Goal: Task Accomplishment & Management: Manage account settings

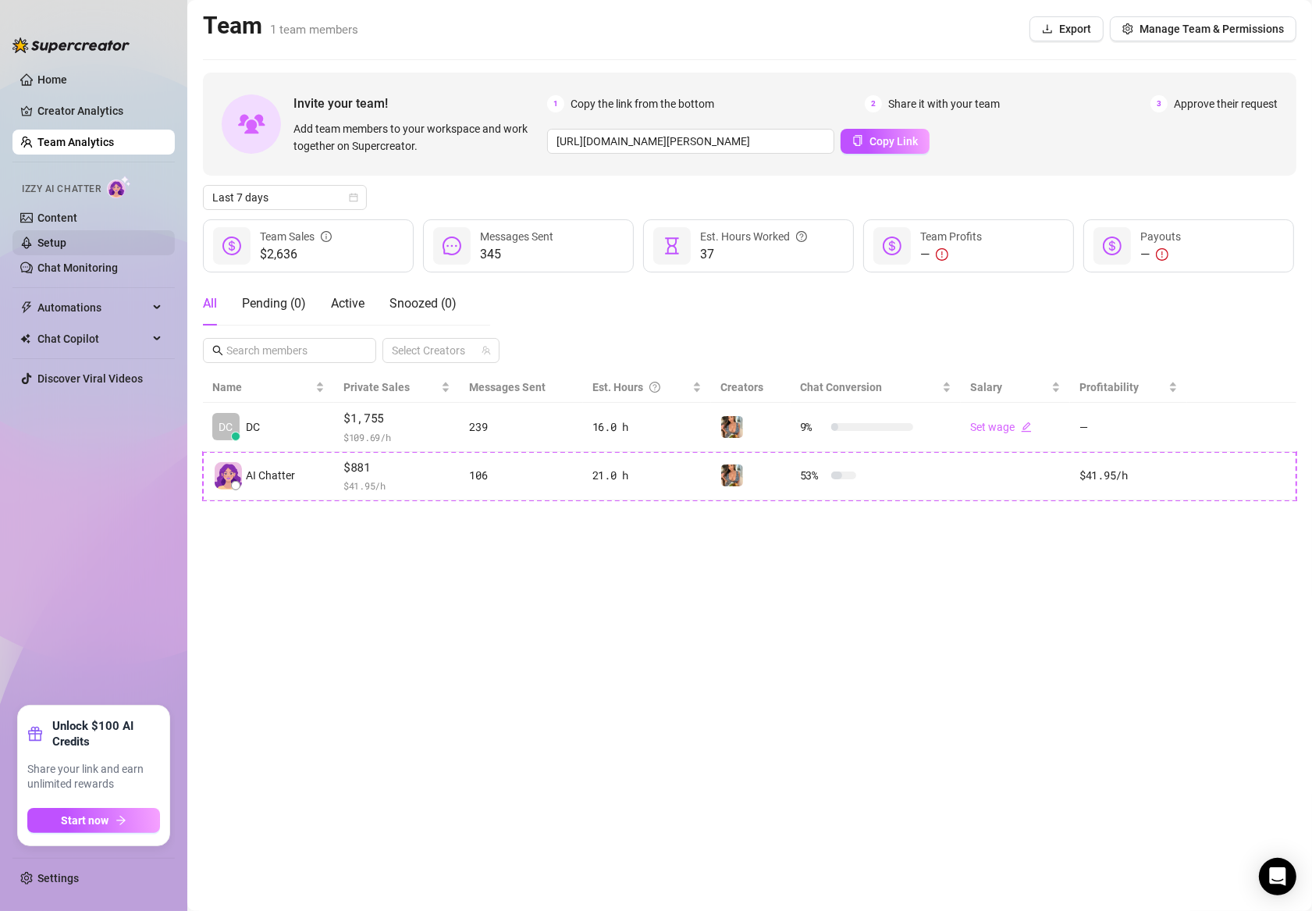
click at [66, 238] on link "Setup" at bounding box center [51, 243] width 29 height 12
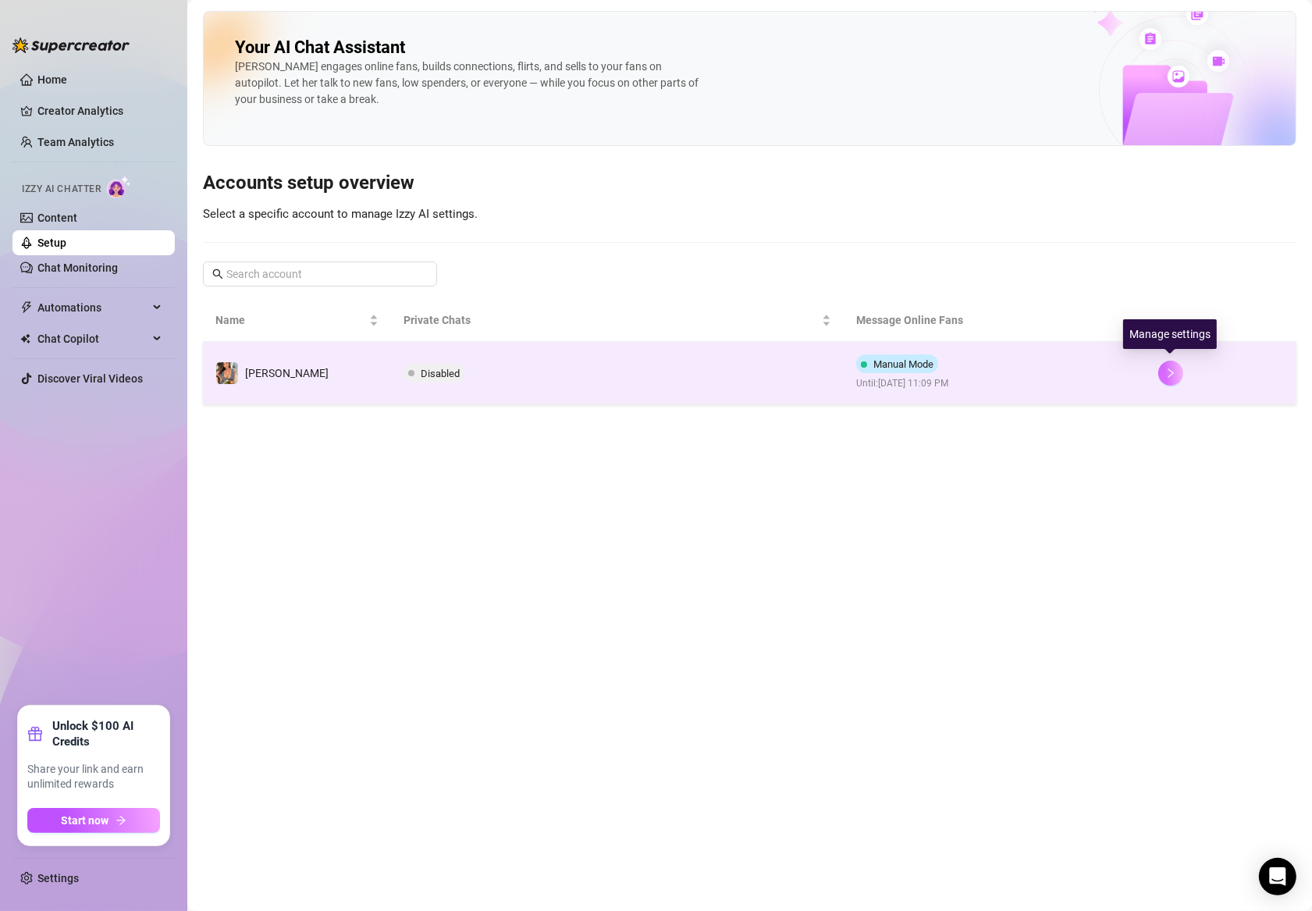
click at [1166, 373] on icon "right" at bounding box center [1171, 373] width 11 height 11
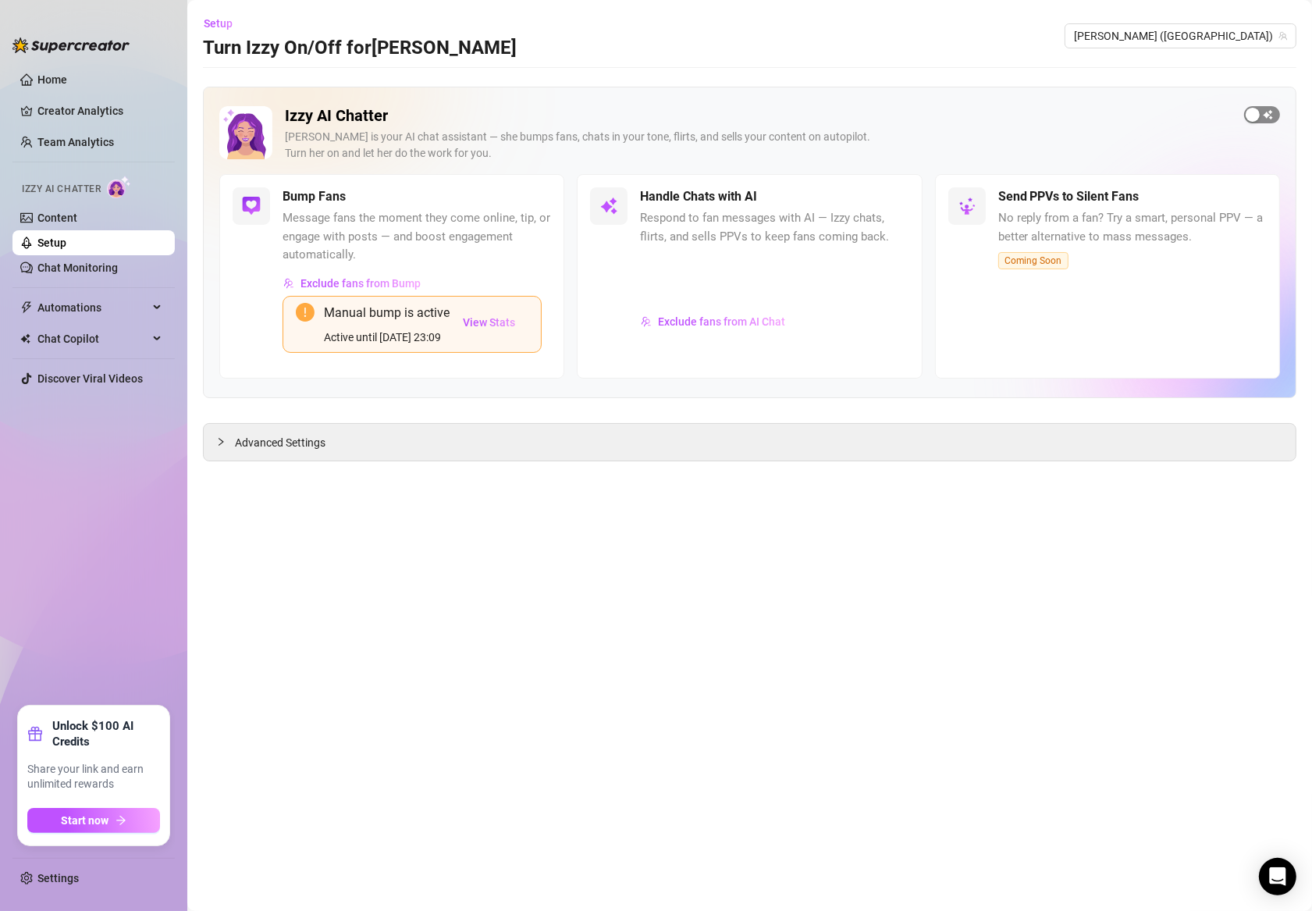
click at [1258, 115] on div "button" at bounding box center [1253, 115] width 14 height 14
click at [219, 443] on icon "collapsed" at bounding box center [220, 441] width 9 height 9
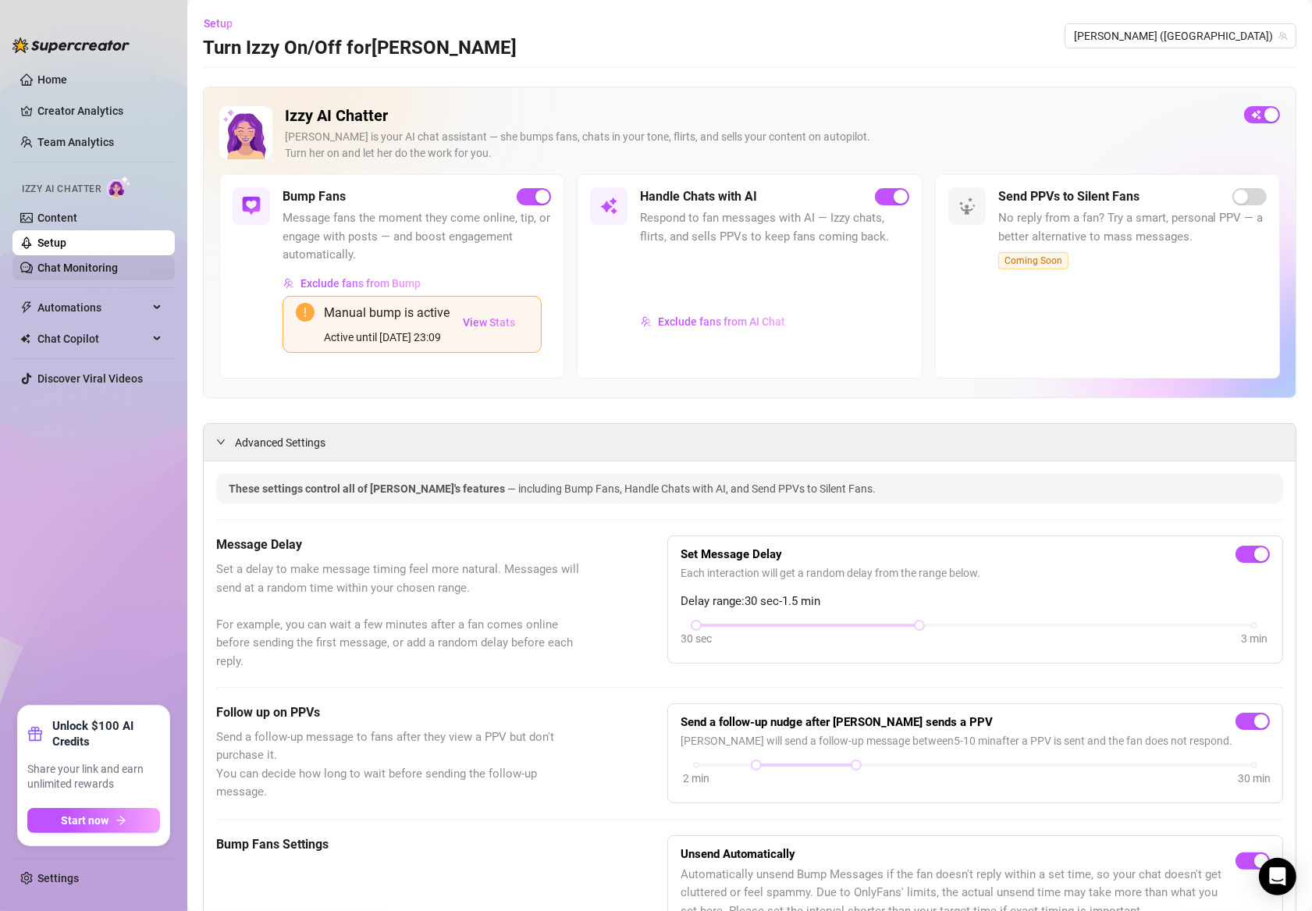
click at [58, 272] on link "Chat Monitoring" at bounding box center [77, 268] width 80 height 12
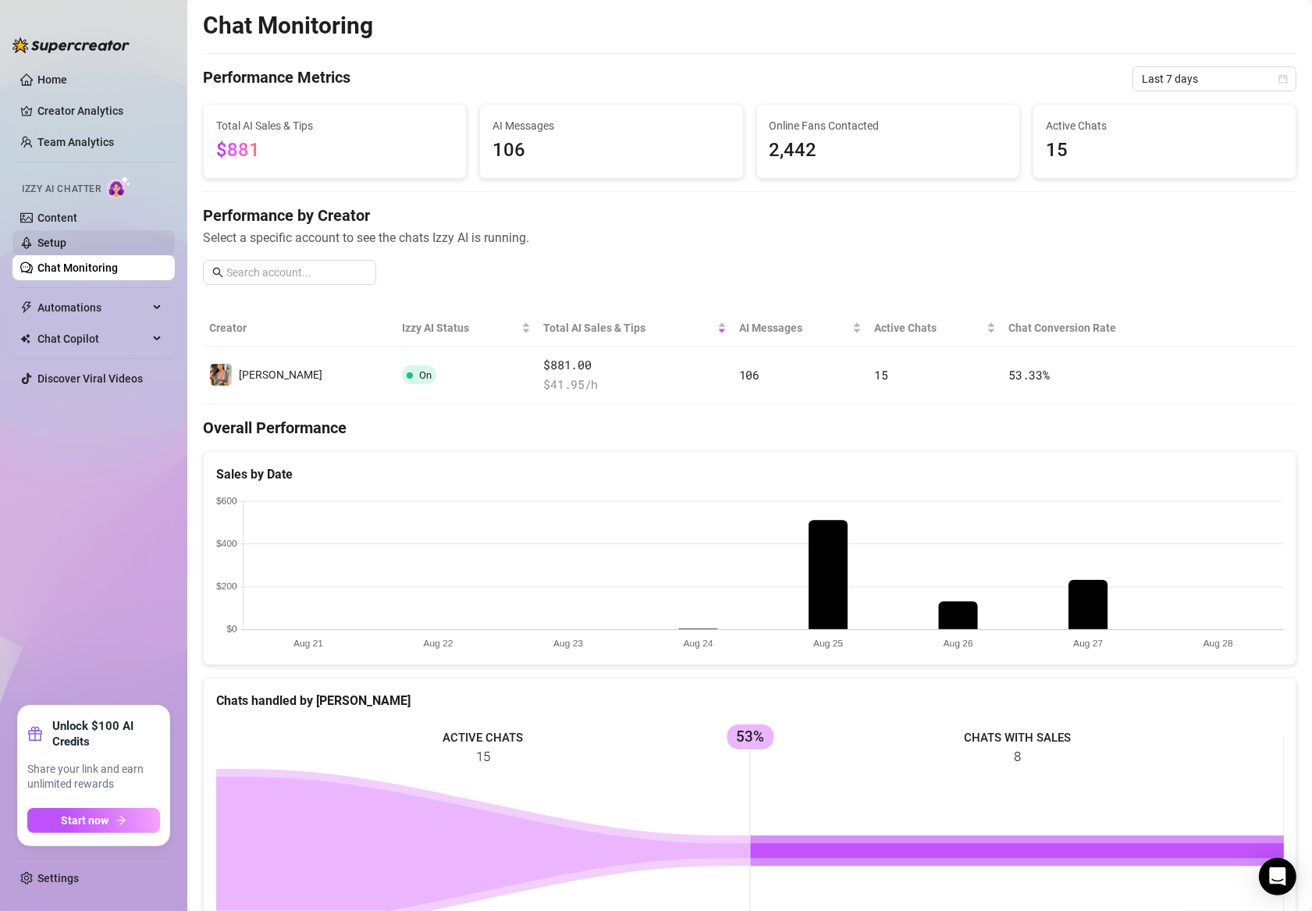
click at [66, 237] on link "Setup" at bounding box center [51, 243] width 29 height 12
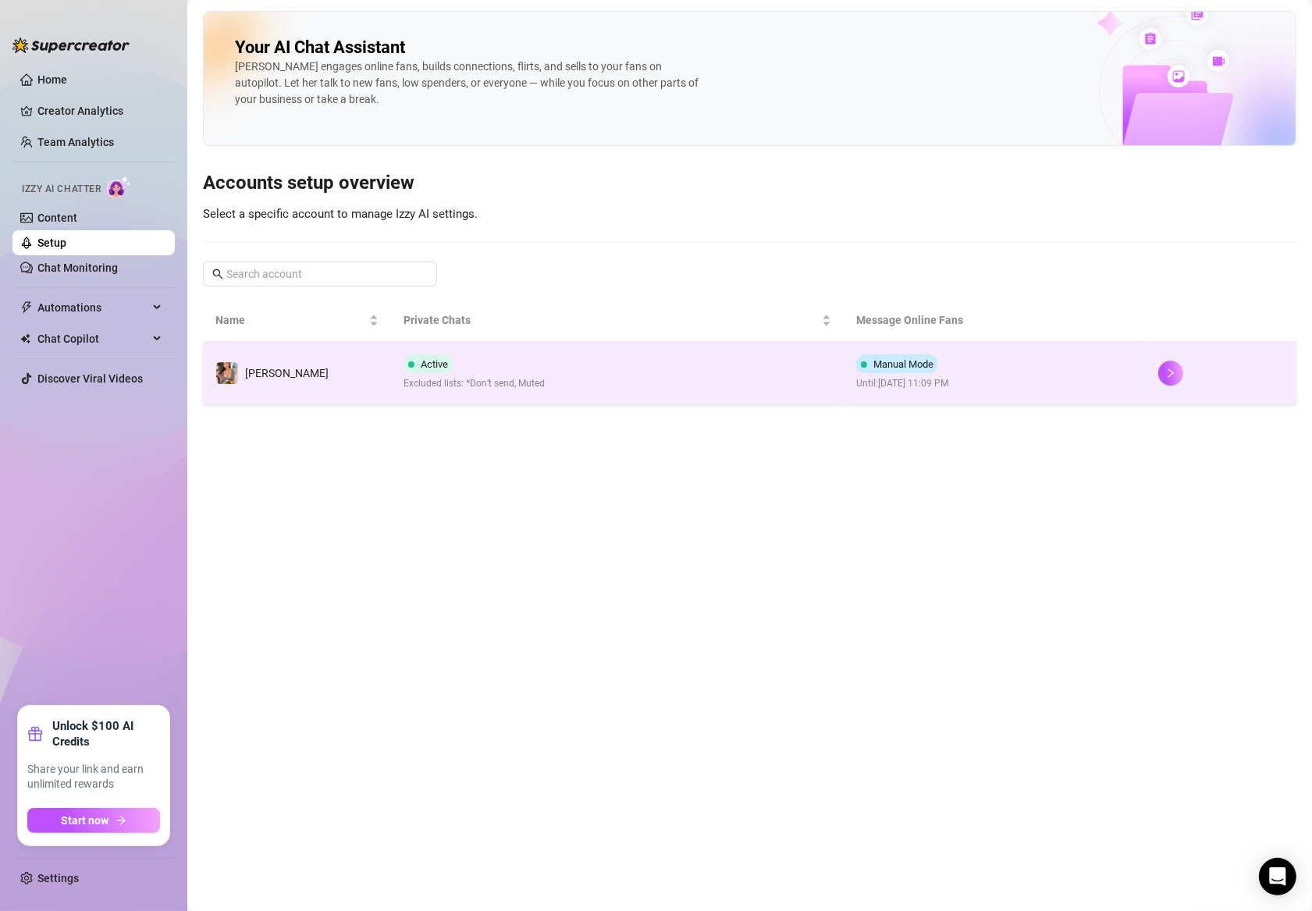
click at [664, 375] on td "Active Excluded lists: *Don’t send, Muted" at bounding box center [617, 373] width 453 height 62
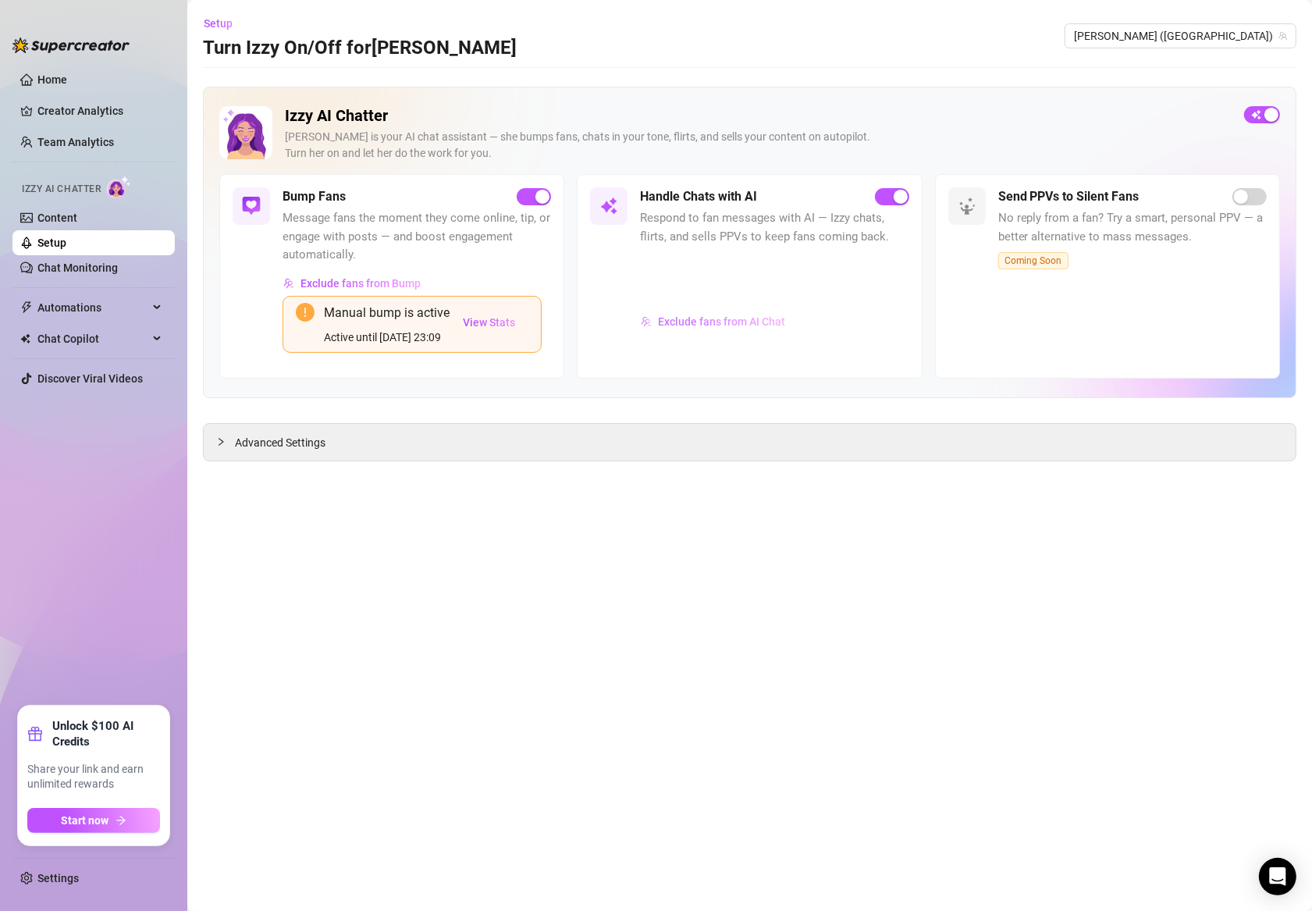
click at [711, 321] on span "Exclude fans from AI Chat" at bounding box center [721, 321] width 127 height 12
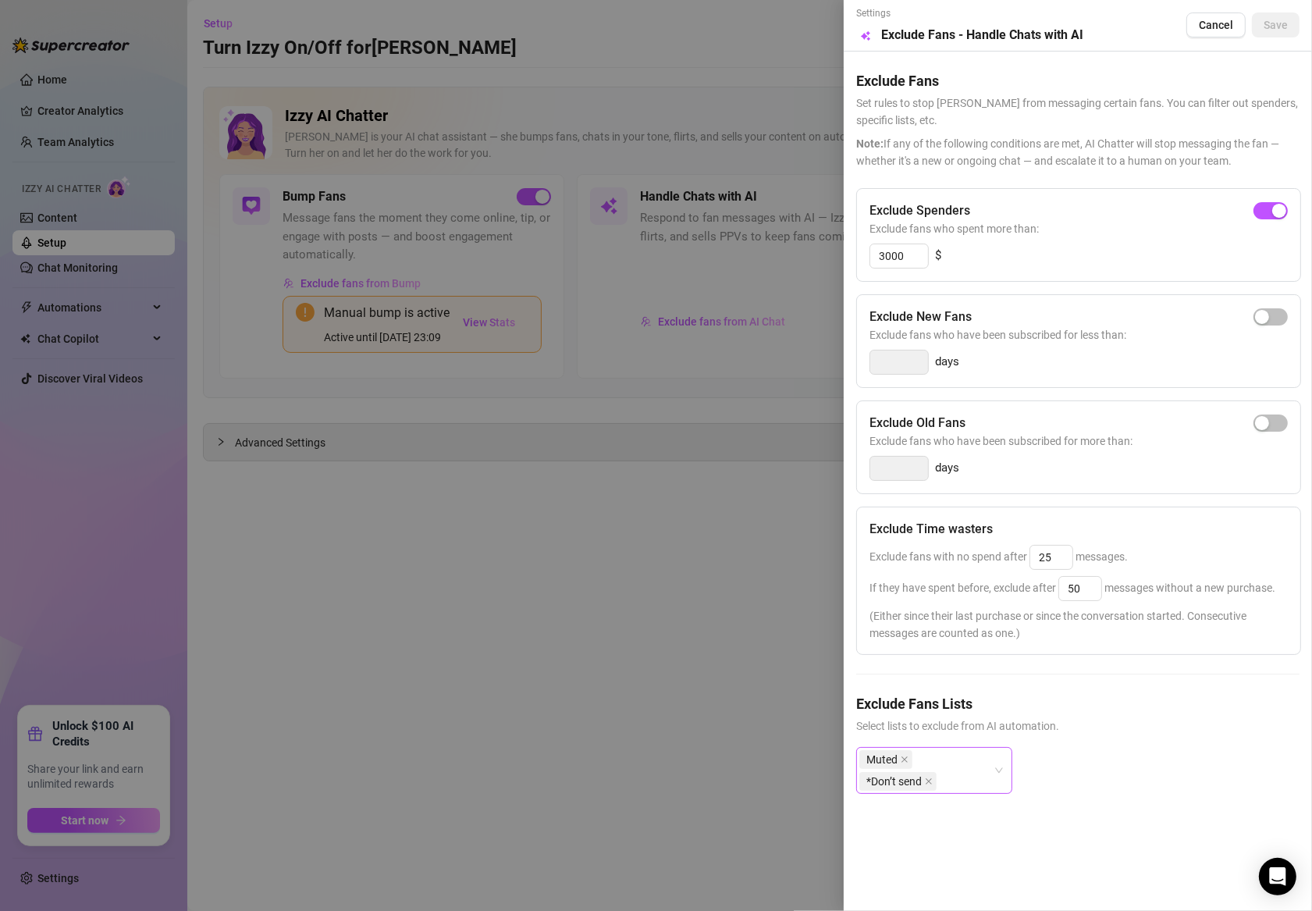
click at [968, 778] on div "Muted *Don’t send" at bounding box center [927, 771] width 134 height 44
type input "a"
type input "n"
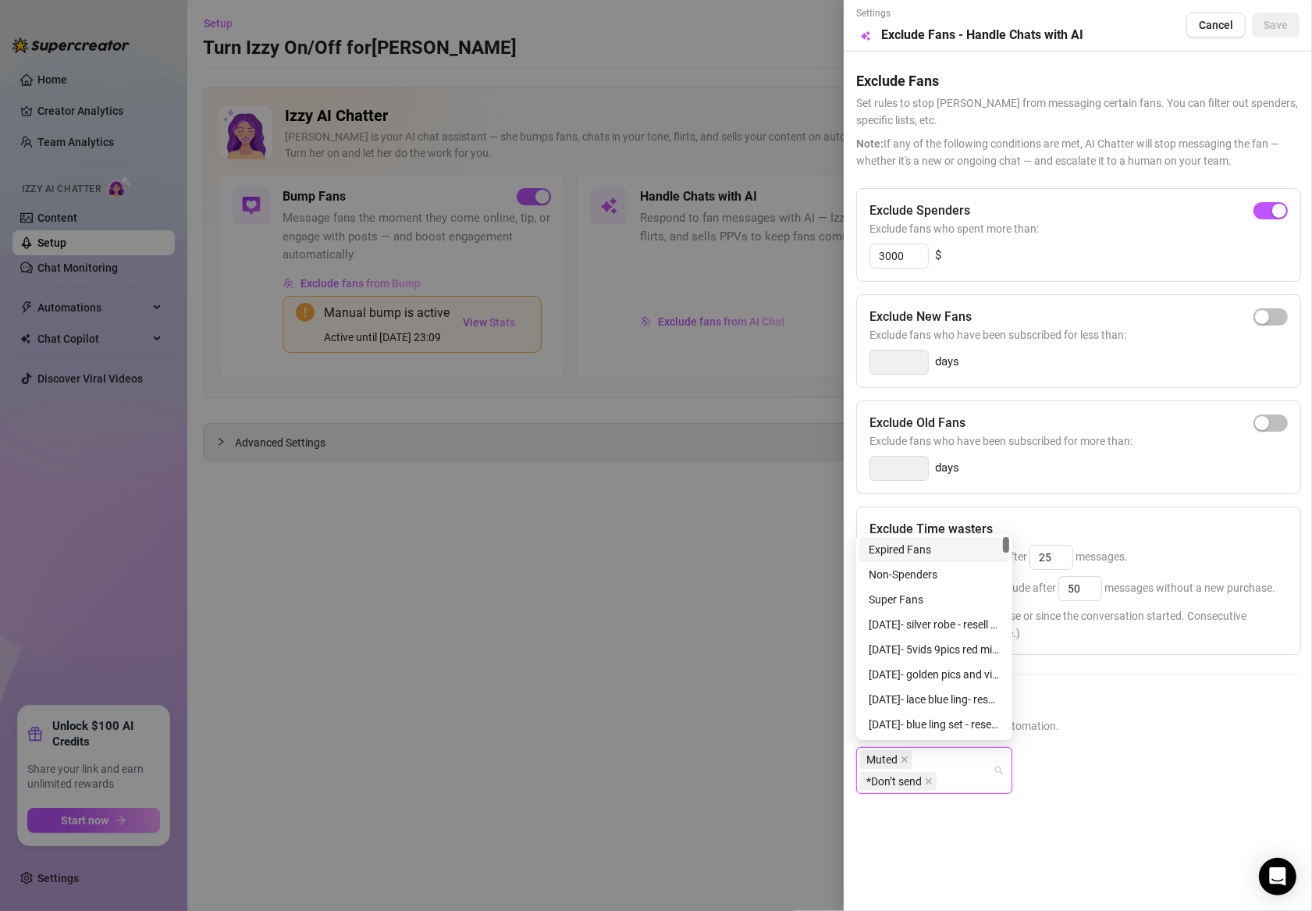
click at [772, 746] on div at bounding box center [656, 455] width 1312 height 911
